Goal: Information Seeking & Learning: Learn about a topic

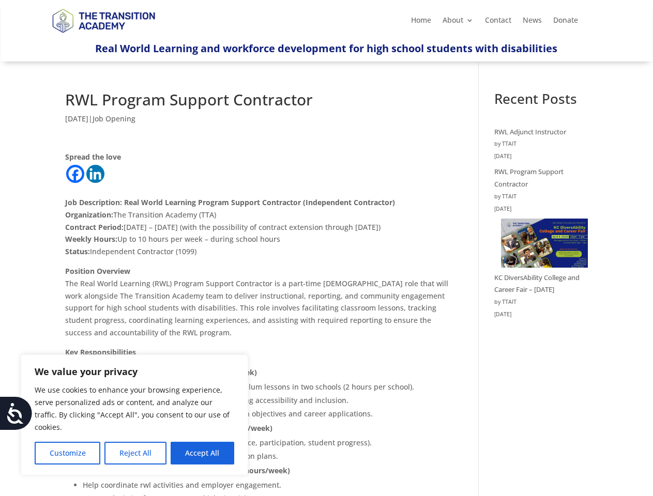
click at [326, 248] on p "Job Description: Real World Learning Program Support Contractor (Independent Co…" at bounding box center [257, 224] width 384 height 81
click at [67, 453] on button "Customize" at bounding box center [68, 453] width 66 height 23
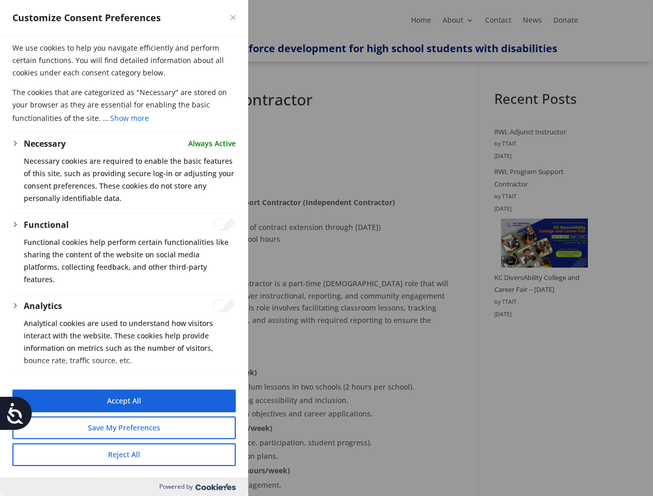
click at [135, 453] on div at bounding box center [326, 248] width 653 height 496
click at [202, 453] on button "Reject All" at bounding box center [123, 454] width 223 height 23
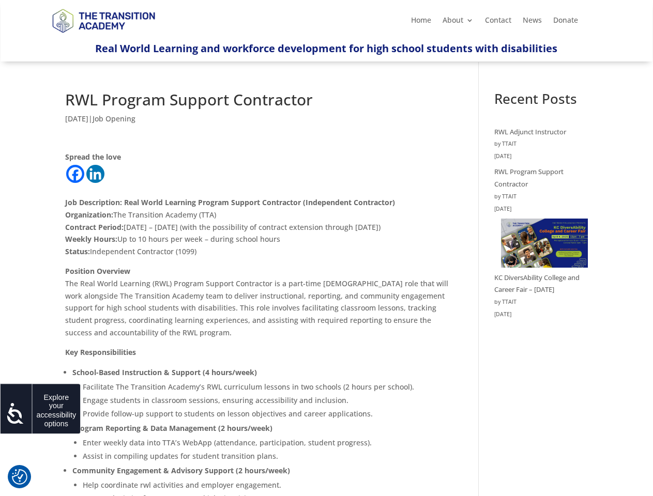
click at [16, 413] on icon at bounding box center [15, 413] width 21 height 21
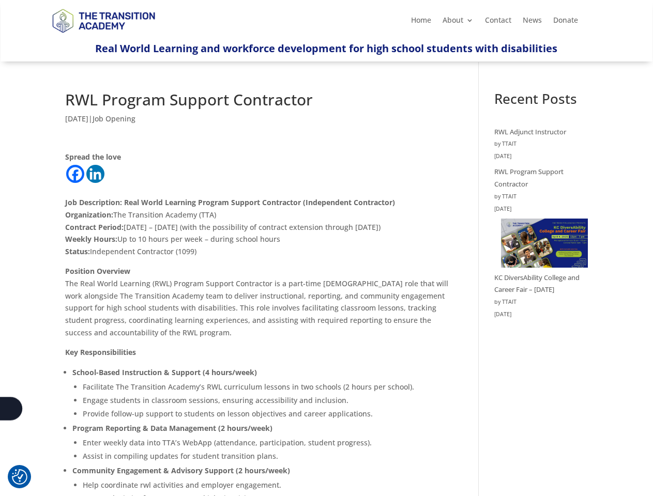
click at [326, 248] on p "Job Description: Real World Learning Program Support Contractor (Independent Co…" at bounding box center [257, 224] width 384 height 81
